Goal: Find specific page/section

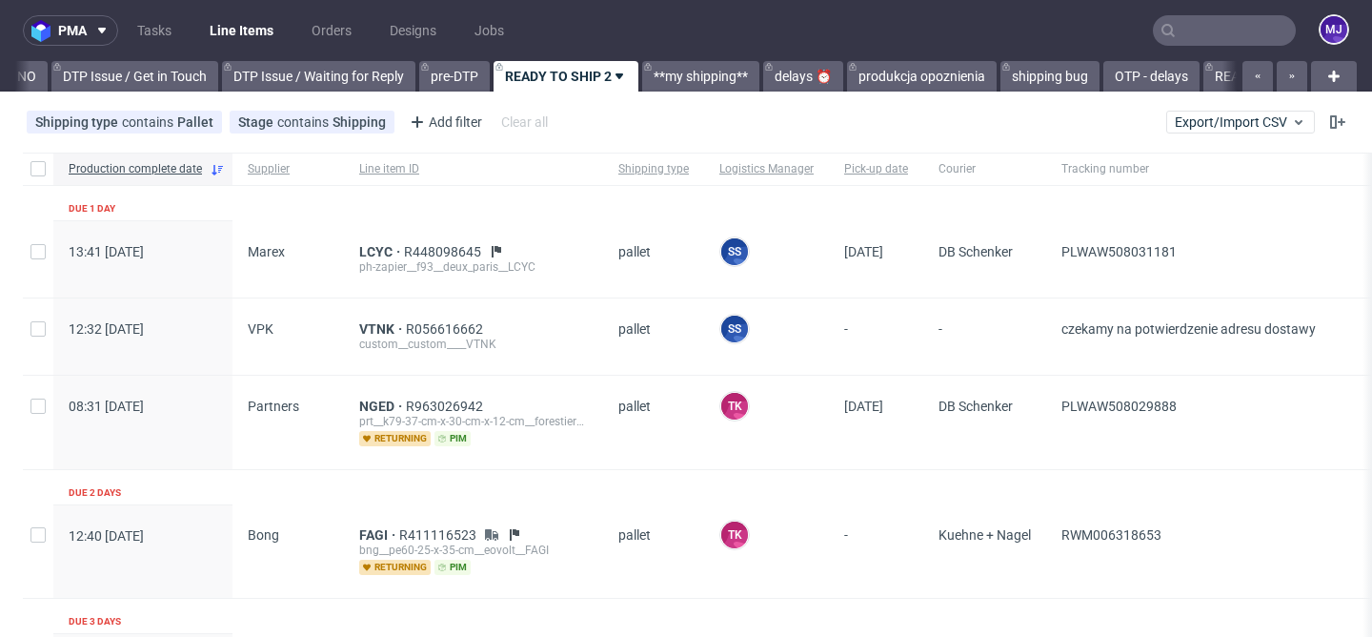
scroll to position [0, 2787]
click at [1187, 33] on input "text" at bounding box center [1224, 30] width 143 height 30
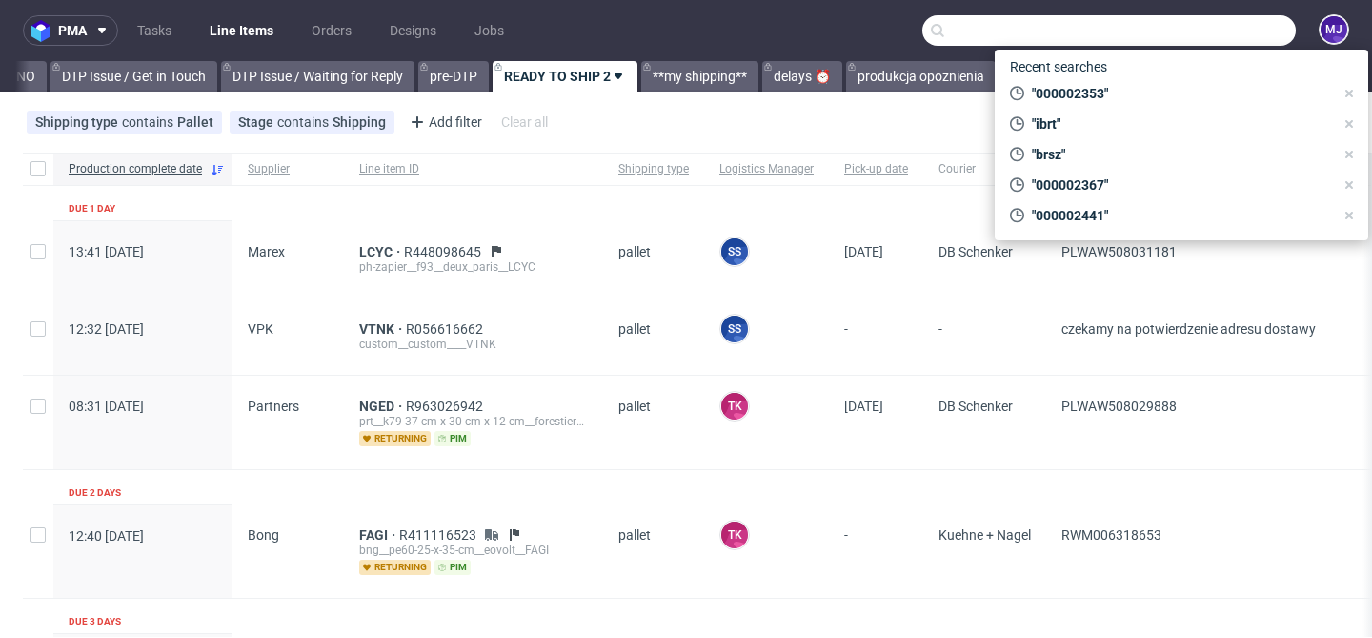
paste input "MWQA"
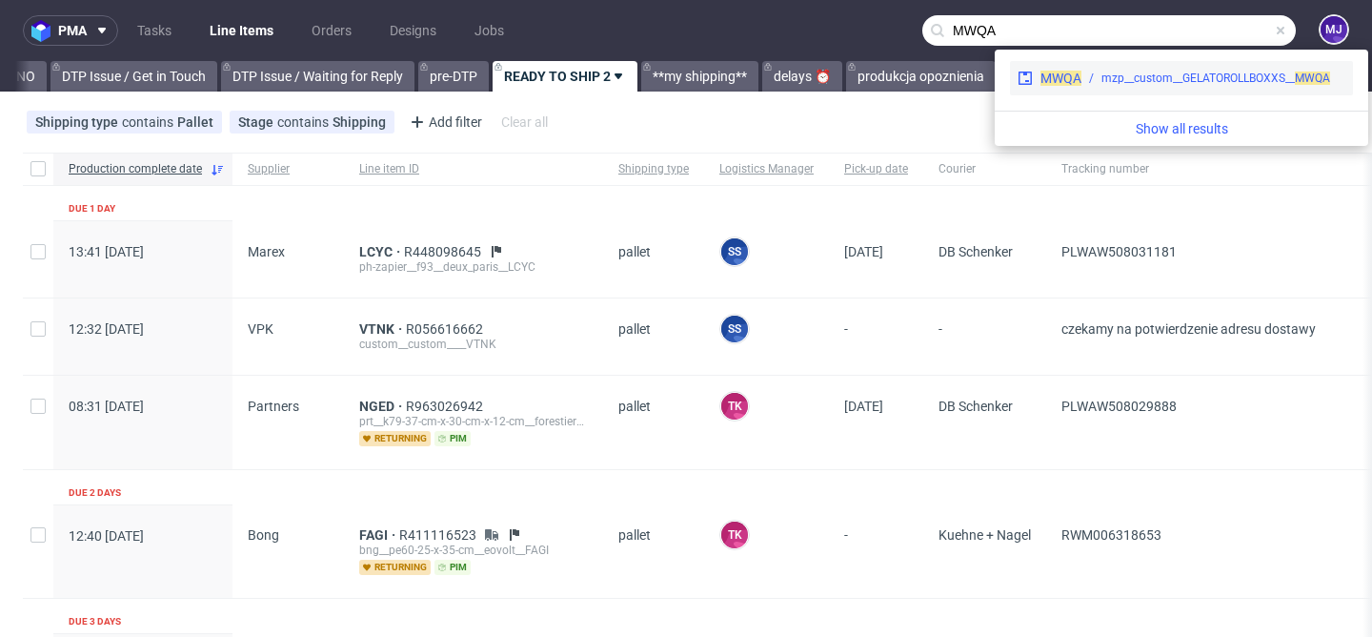
type input "MWQA"
click at [1117, 73] on div "mzp__custom__GELATOROLLBOXXS__ MWQA" at bounding box center [1216, 78] width 229 height 17
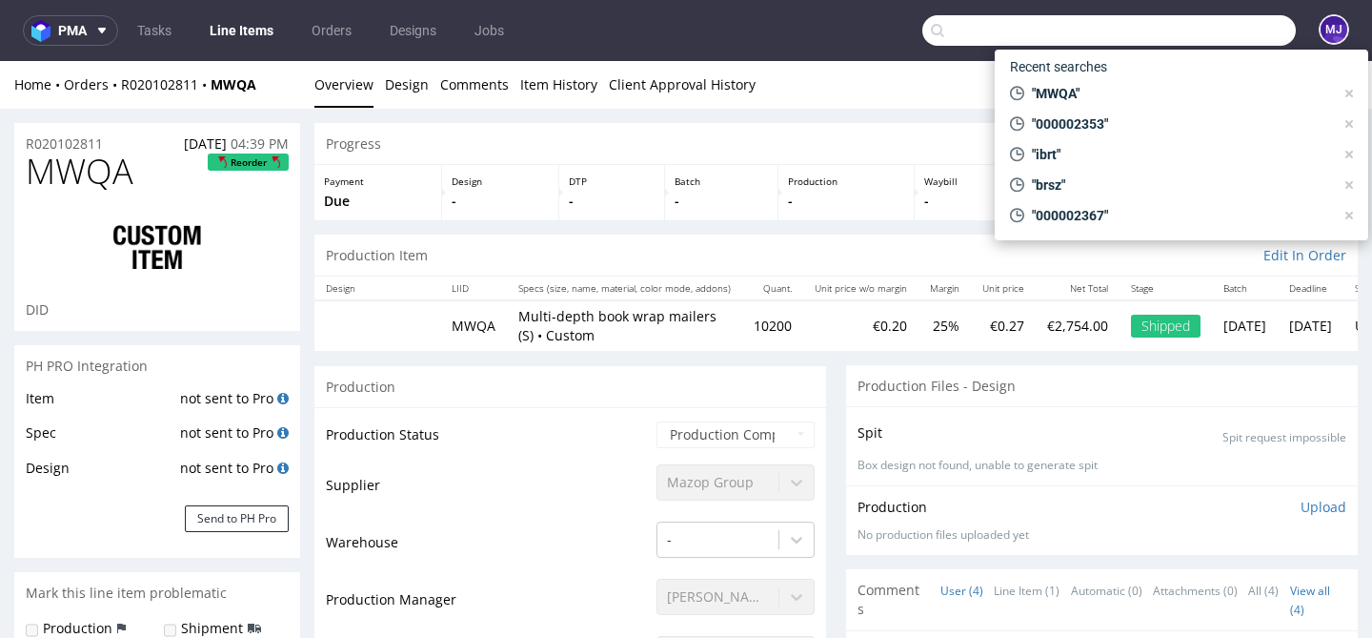
click at [1211, 26] on input "text" at bounding box center [1110, 30] width 374 height 30
paste input "EVTD"
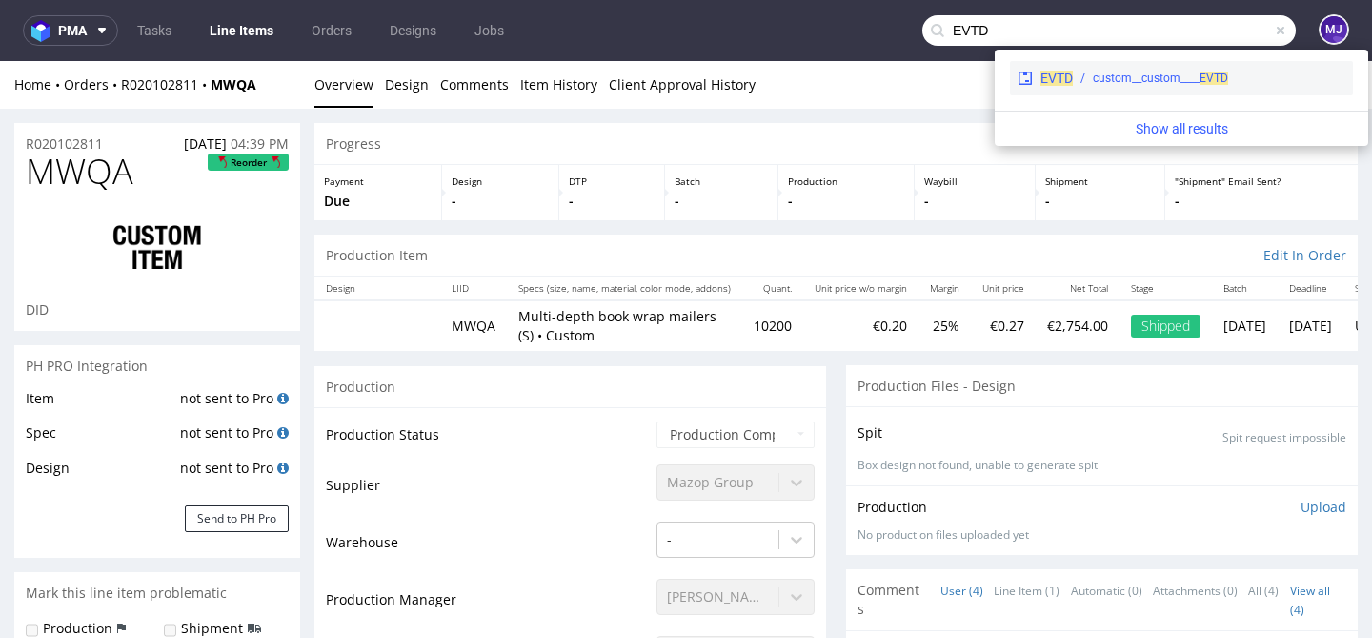
type input "EVTD"
click at [1128, 77] on div "custom__custom____ EVTD" at bounding box center [1160, 78] width 135 height 17
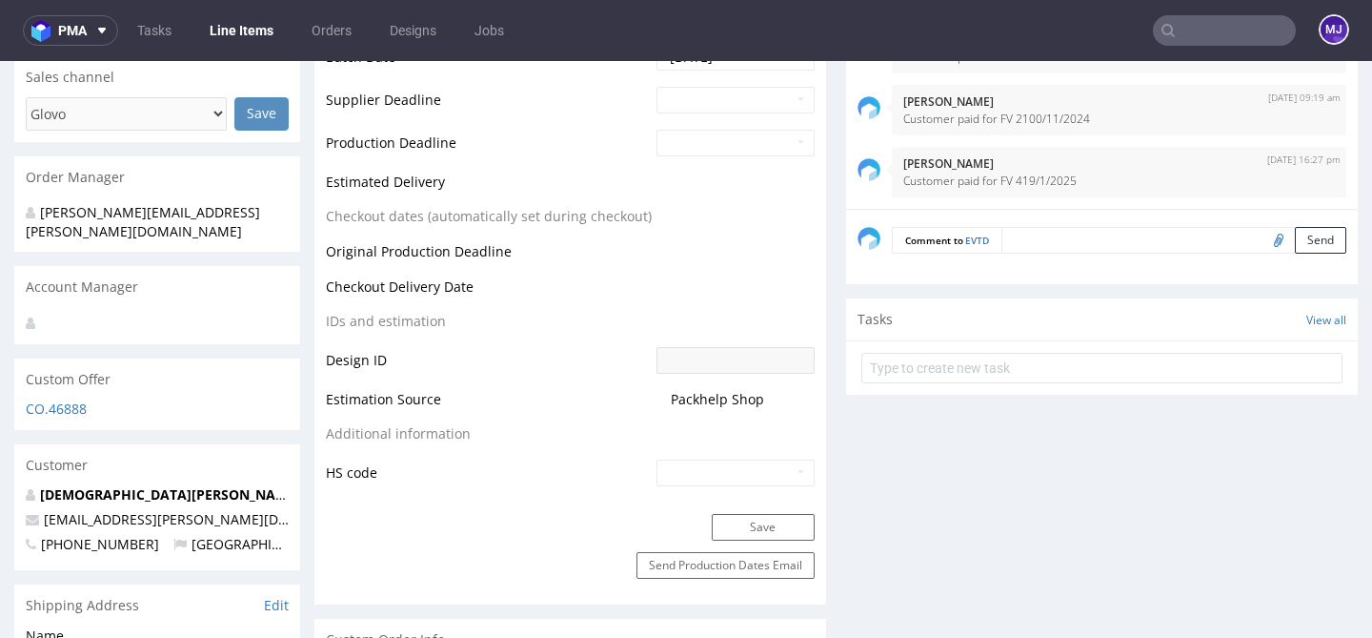
scroll to position [786, 0]
